Goal: Task Accomplishment & Management: Manage account settings

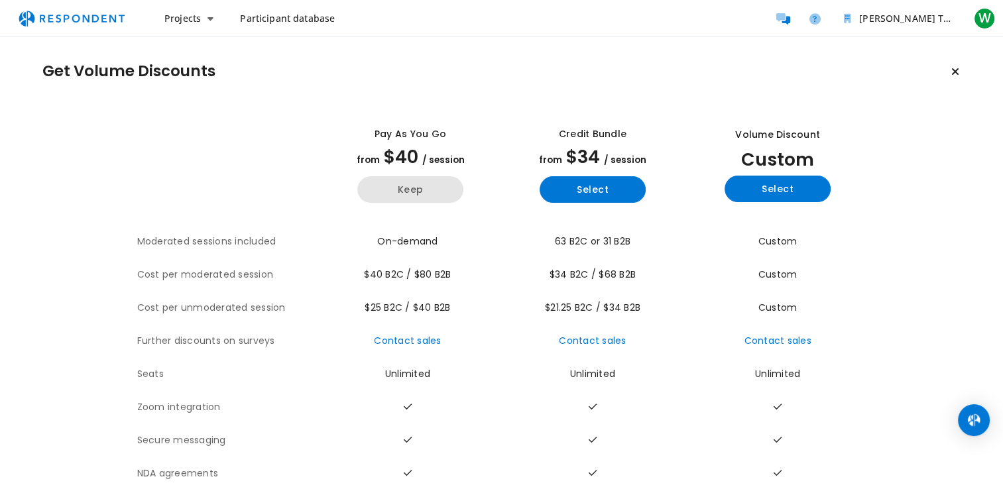
click at [379, 187] on button "Keep" at bounding box center [410, 189] width 106 height 27
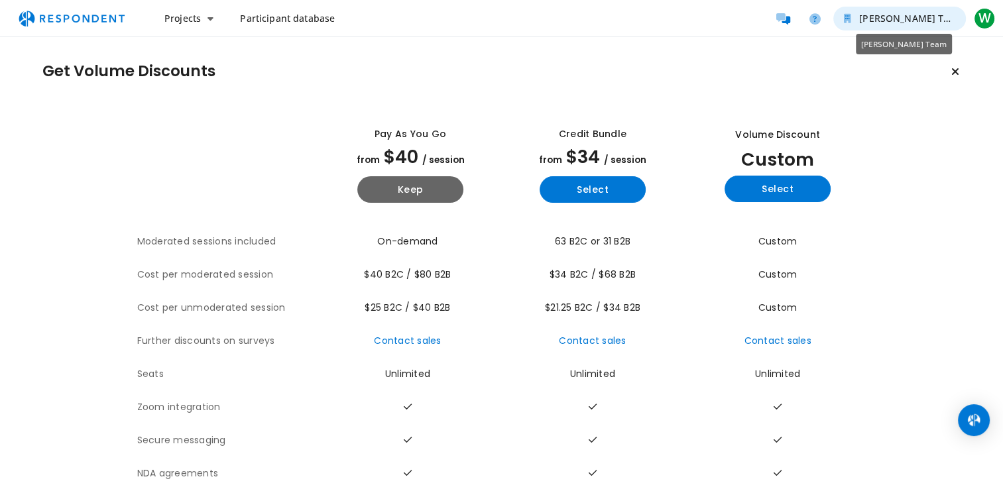
click at [923, 18] on span "[PERSON_NAME] Team" at bounding box center [911, 18] width 104 height 13
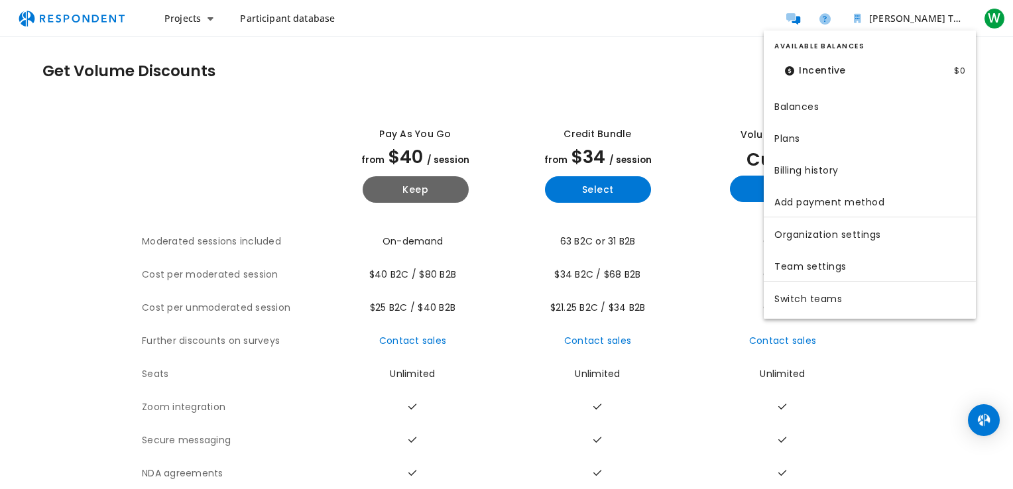
click at [820, 131] on link "Plans" at bounding box center [870, 137] width 212 height 32
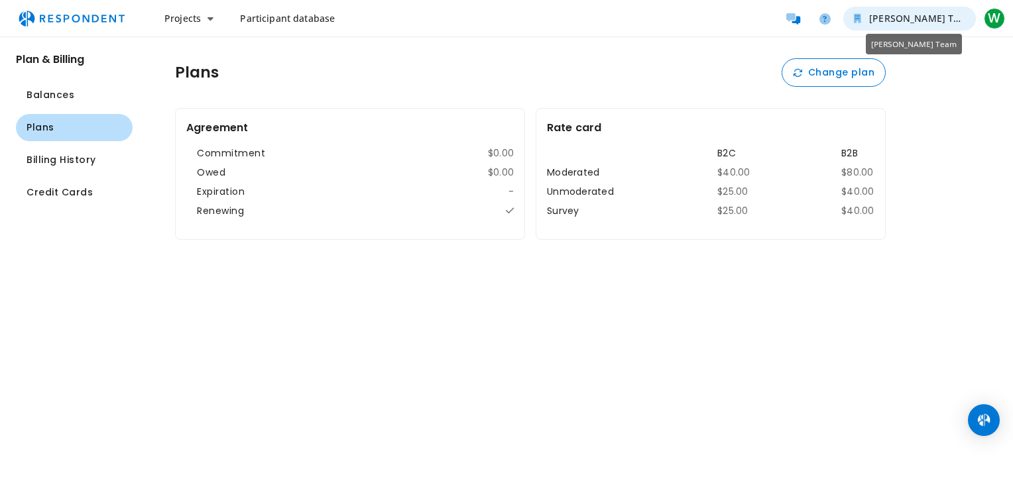
click at [886, 24] on span "[PERSON_NAME] Team" at bounding box center [921, 18] width 104 height 13
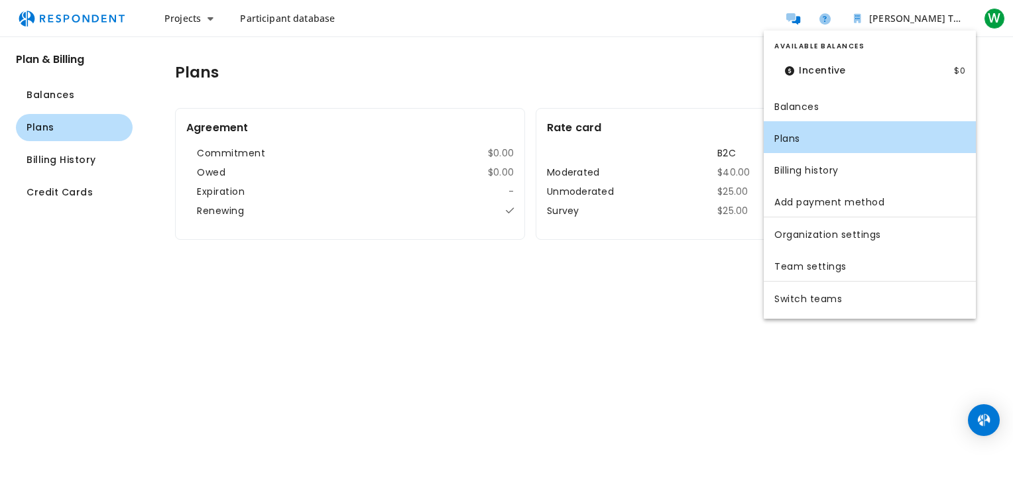
click at [1007, 27] on md-backdrop at bounding box center [506, 244] width 1013 height 489
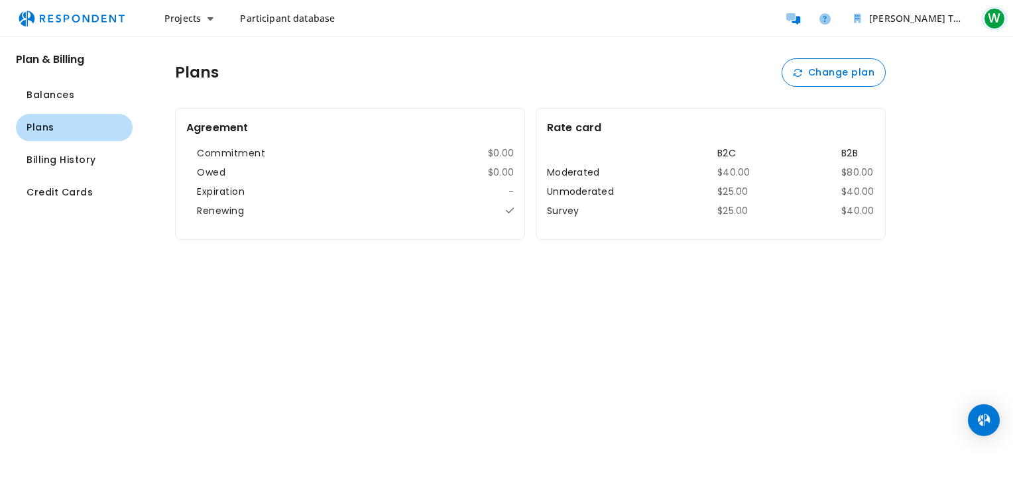
click at [1000, 21] on span "W" at bounding box center [994, 18] width 21 height 21
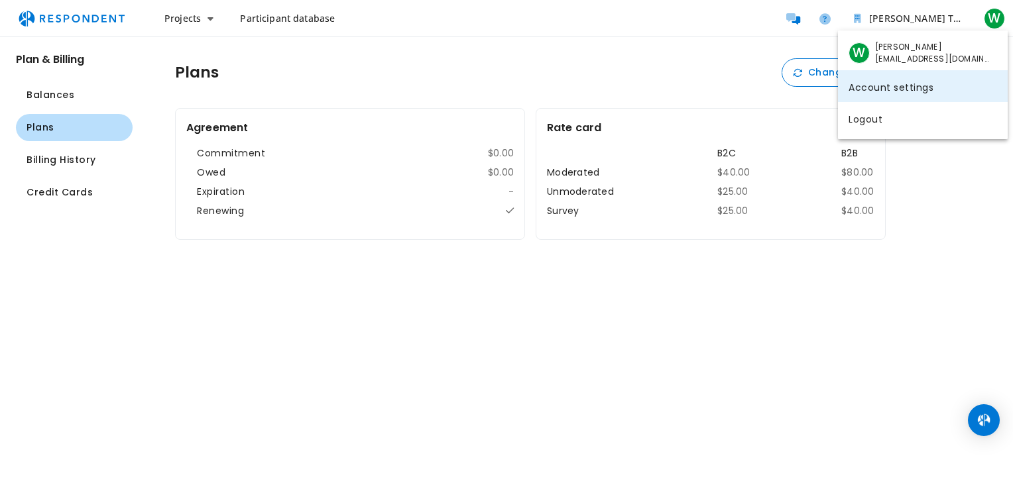
click at [890, 92] on link "Account settings" at bounding box center [923, 86] width 170 height 32
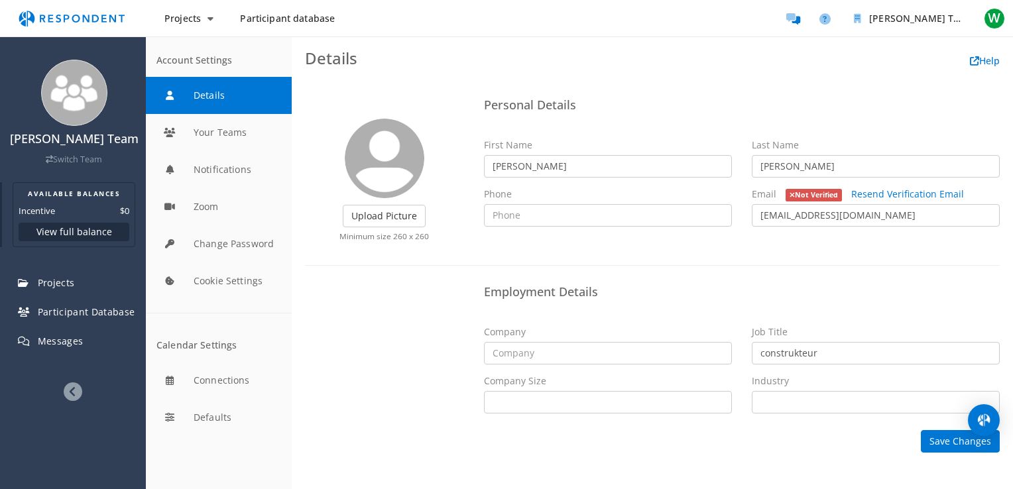
click at [76, 233] on button "View full balance" at bounding box center [74, 232] width 111 height 19
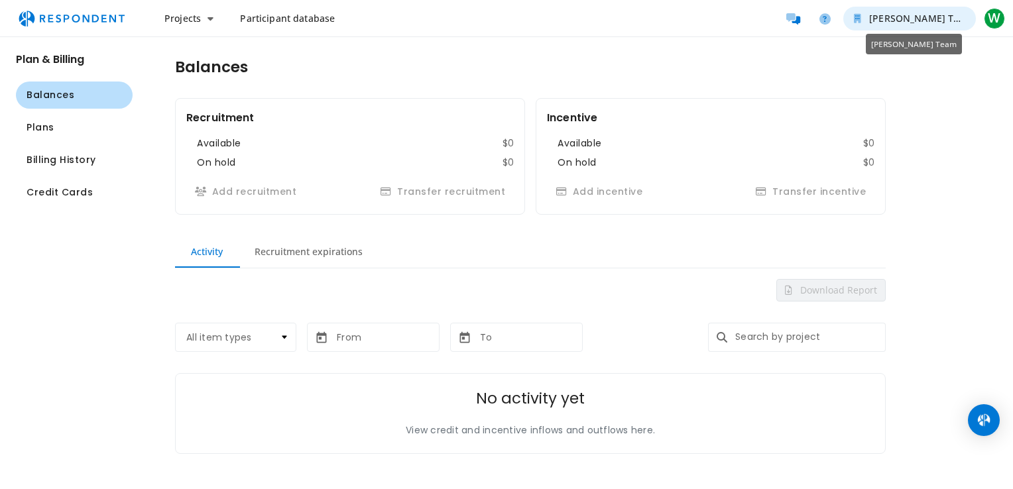
click at [899, 22] on span "[PERSON_NAME] Team" at bounding box center [921, 18] width 104 height 13
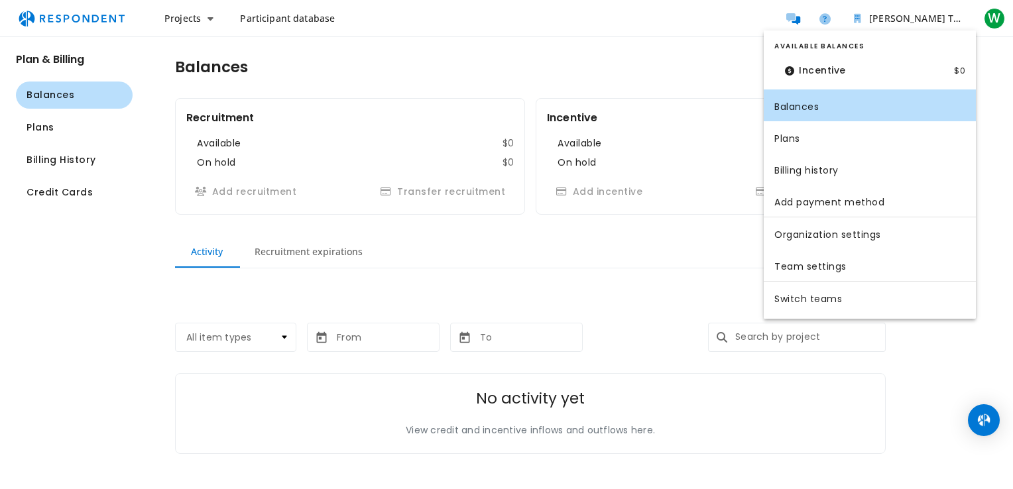
click at [912, 72] on dl "Incentive $0" at bounding box center [869, 70] width 191 height 27
click at [815, 72] on dt "Incentive" at bounding box center [815, 70] width 82 height 27
click at [27, 131] on md-backdrop at bounding box center [506, 244] width 1013 height 489
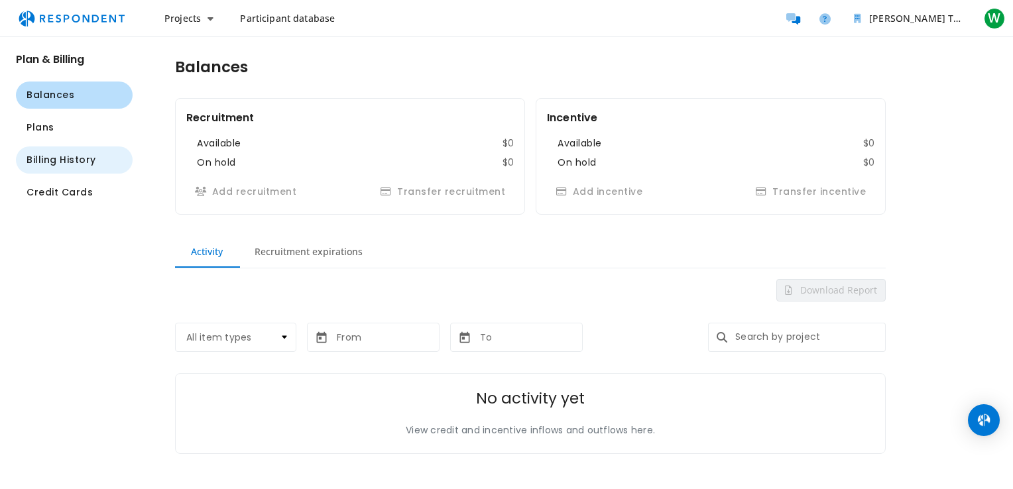
click at [34, 165] on span "Billing History" at bounding box center [62, 160] width 70 height 14
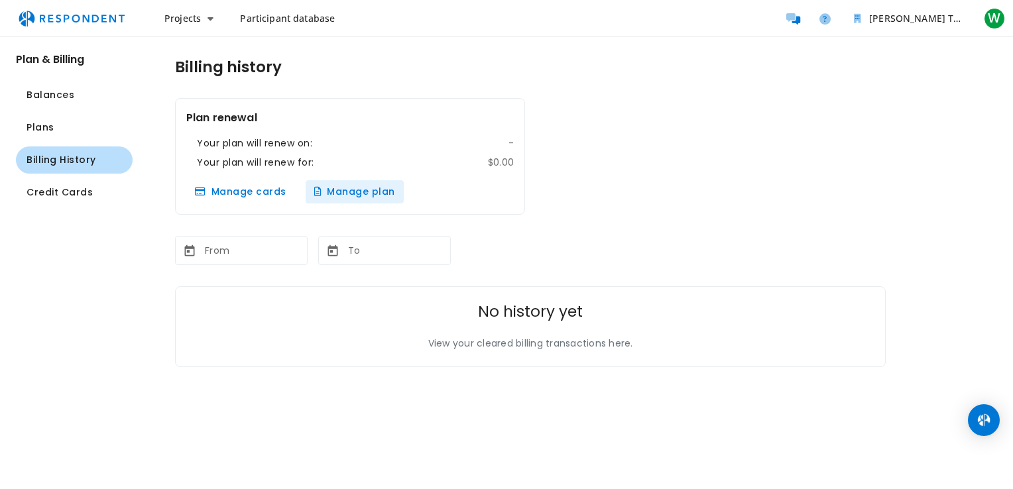
click at [326, 194] on button "Manage plan" at bounding box center [355, 191] width 98 height 23
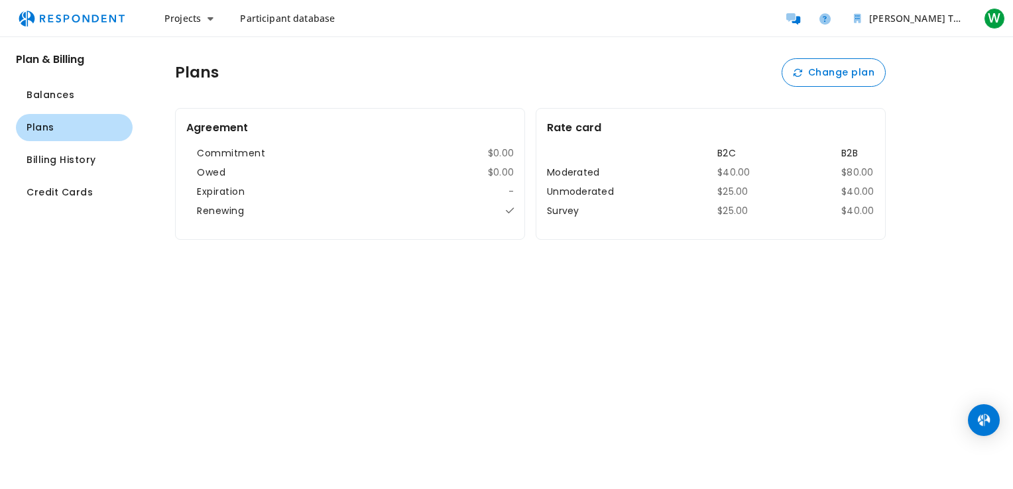
click at [58, 176] on ul "Balances Plans Billing History Credit Cards" at bounding box center [74, 144] width 117 height 125
click at [58, 196] on span "Credit Cards" at bounding box center [60, 193] width 66 height 14
